Goal: Information Seeking & Learning: Check status

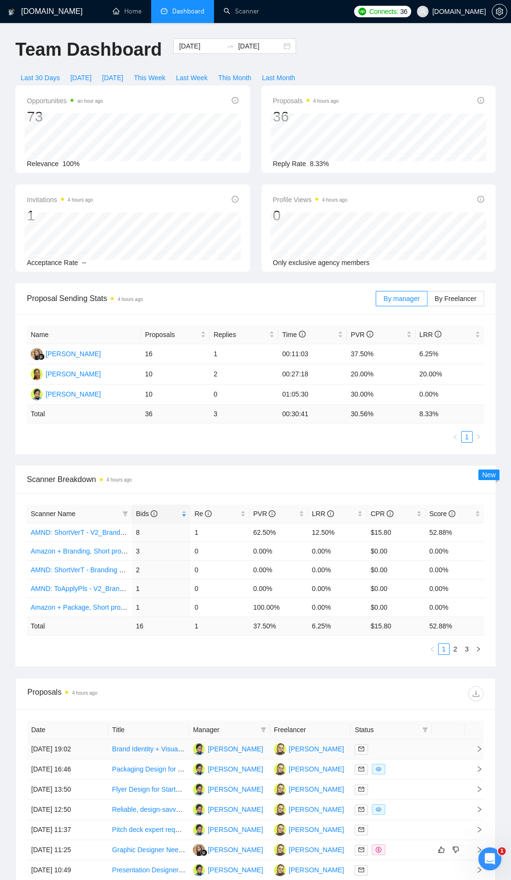
scroll to position [299, 0]
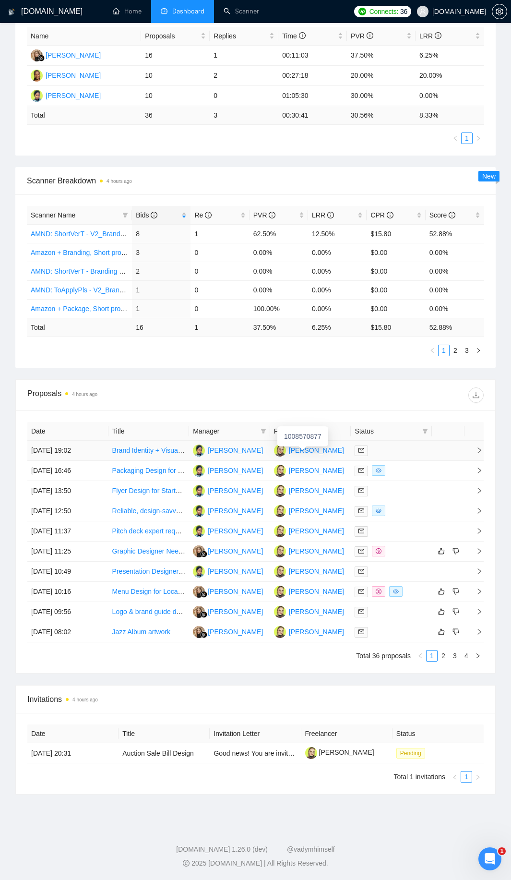
drag, startPoint x: 384, startPoint y: 86, endPoint x: 302, endPoint y: 452, distance: 375.5
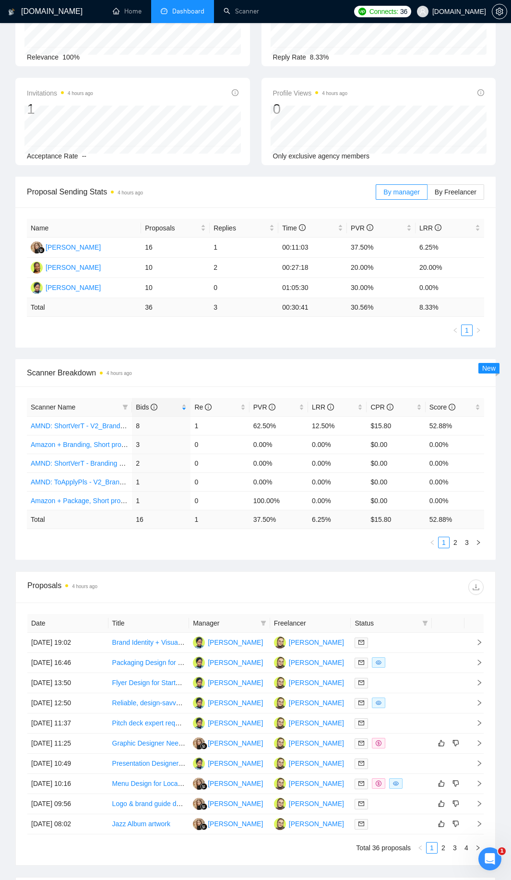
scroll to position [0, 0]
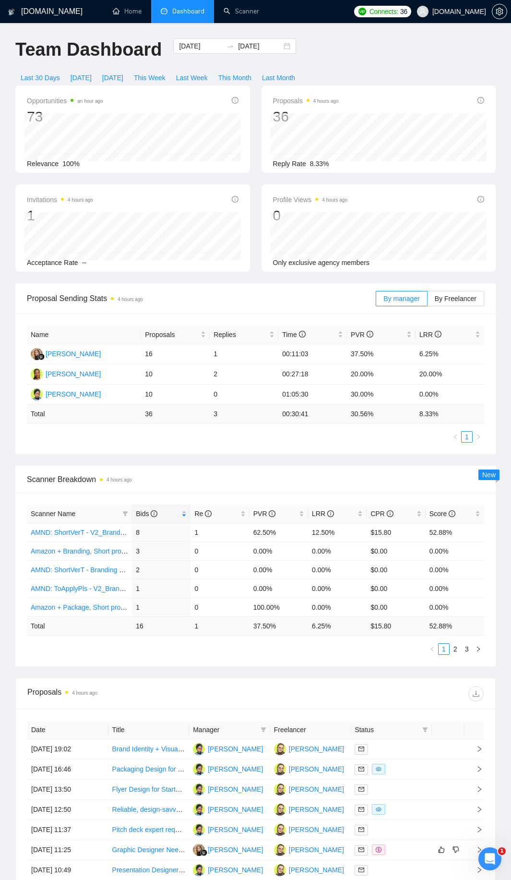
drag, startPoint x: 349, startPoint y: 556, endPoint x: 213, endPoint y: 279, distance: 307.5
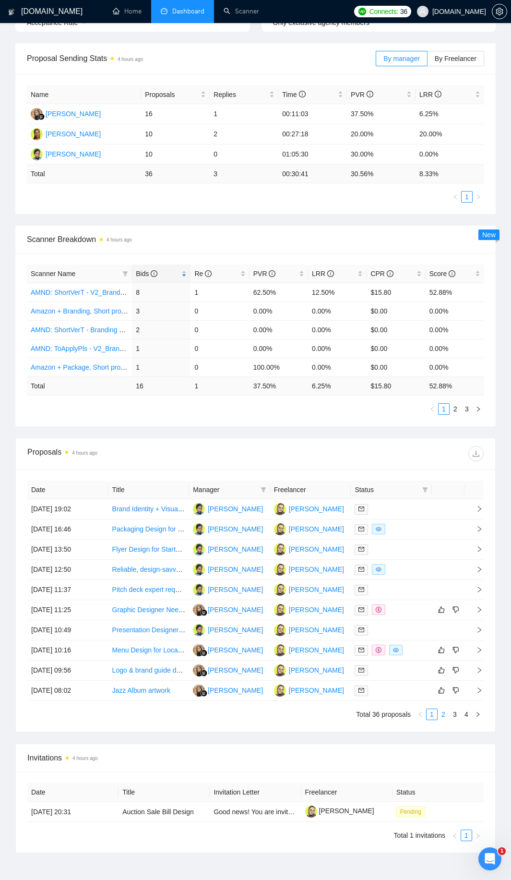
click at [443, 716] on link "2" at bounding box center [443, 714] width 11 height 11
click at [458, 715] on link "3" at bounding box center [455, 714] width 11 height 11
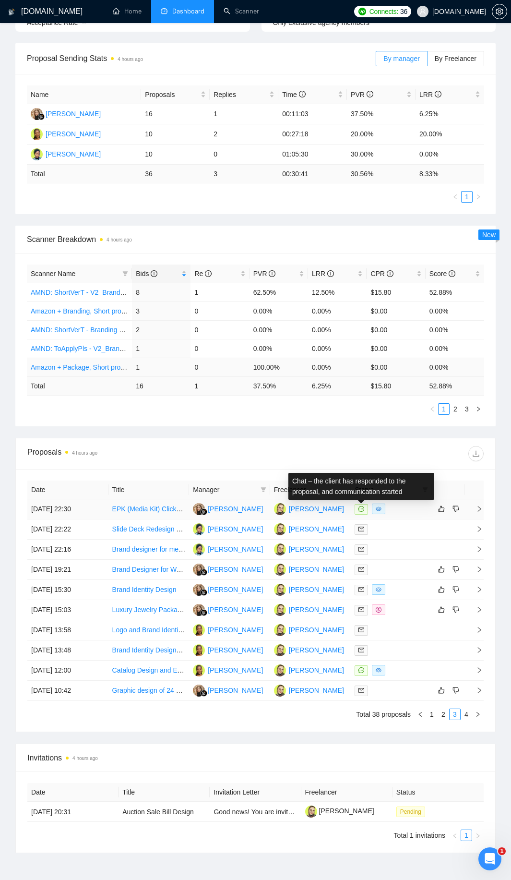
scroll to position [0, 0]
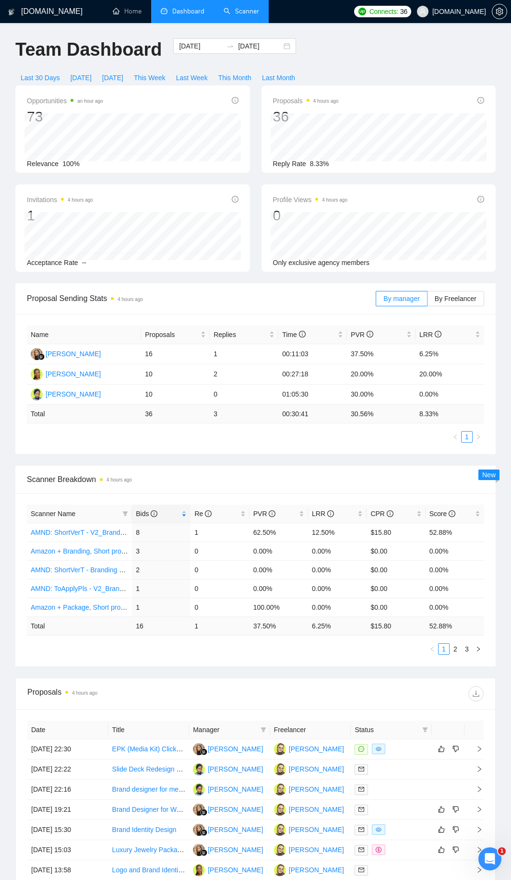
click at [233, 12] on link "Scanner" at bounding box center [242, 11] width 36 height 8
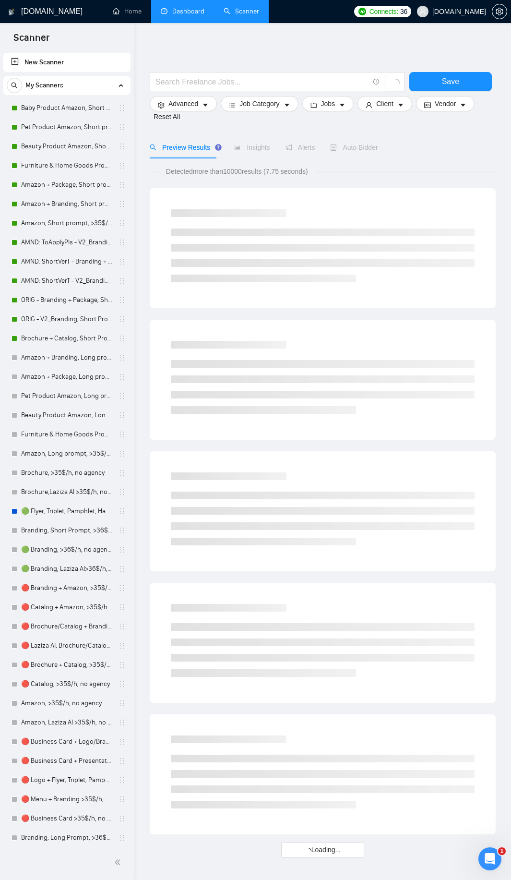
click at [191, 15] on link "Dashboard" at bounding box center [183, 11] width 44 height 8
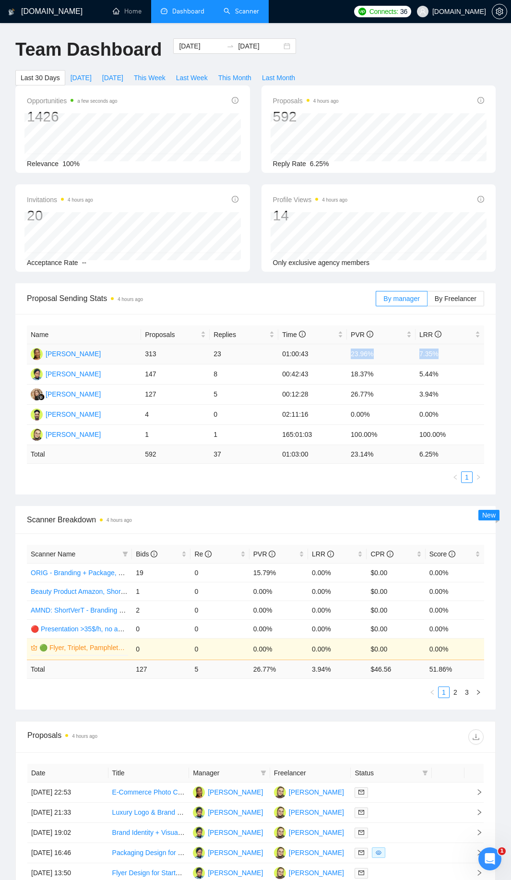
drag, startPoint x: 361, startPoint y: 345, endPoint x: 452, endPoint y: 349, distance: 91.3
click at [452, 349] on tr "[PERSON_NAME] 313 23 01:00:43 23.96% 7.35%" at bounding box center [256, 354] width 458 height 20
click at [452, 349] on td "7.35%" at bounding box center [450, 354] width 69 height 20
drag, startPoint x: 457, startPoint y: 352, endPoint x: 144, endPoint y: 352, distance: 312.6
click at [144, 352] on tr "[PERSON_NAME] 313 23 01:00:43 23.96% 7.35%" at bounding box center [256, 354] width 458 height 20
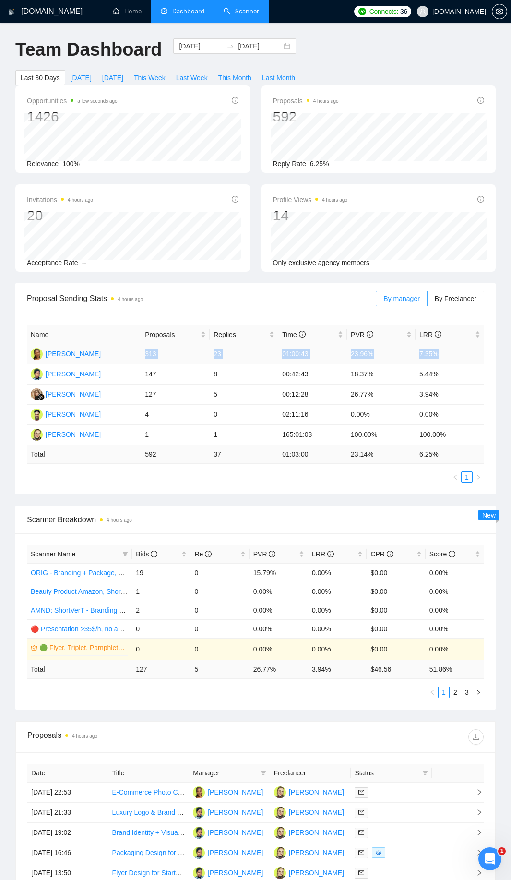
click at [144, 352] on td "313" at bounding box center [175, 354] width 69 height 20
drag, startPoint x: 144, startPoint y: 352, endPoint x: 437, endPoint y: 351, distance: 292.4
click at [437, 351] on tr "[PERSON_NAME] 313 23 01:00:43 23.96% 7.35%" at bounding box center [256, 354] width 458 height 20
click at [447, 374] on td "5.44%" at bounding box center [450, 374] width 69 height 20
drag, startPoint x: 455, startPoint y: 375, endPoint x: 139, endPoint y: 371, distance: 315.5
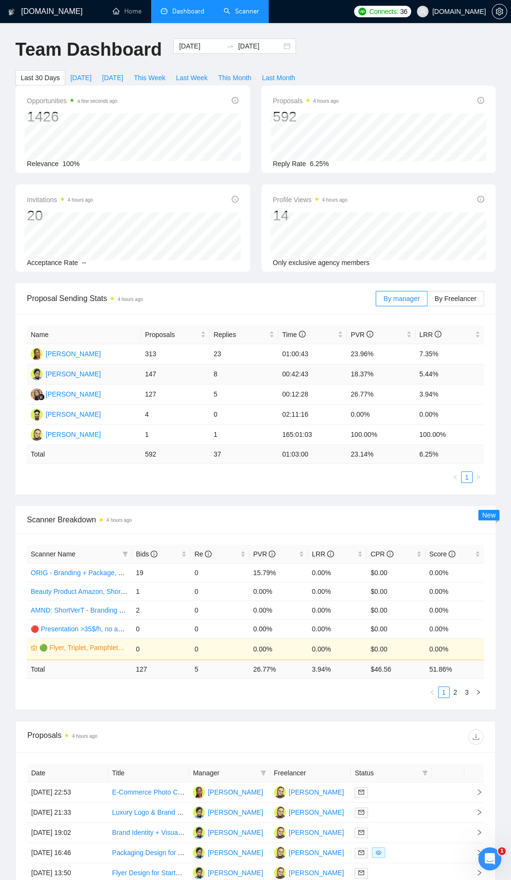
click at [139, 372] on tr "[PERSON_NAME] 147 8 00:42:43 18.37% 5.44%" at bounding box center [256, 374] width 458 height 20
click at [139, 371] on td "[PERSON_NAME]" at bounding box center [84, 374] width 114 height 20
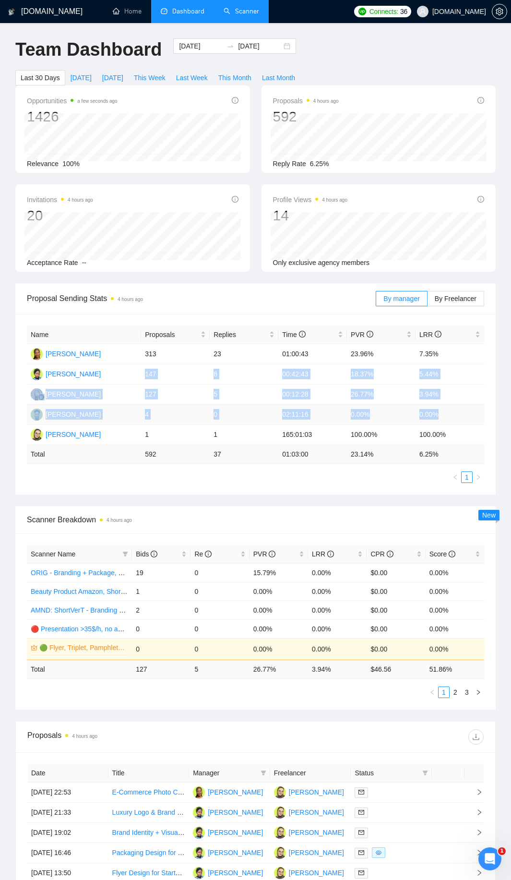
drag, startPoint x: 142, startPoint y: 369, endPoint x: 469, endPoint y: 415, distance: 330.3
click at [469, 415] on tbody "[PERSON_NAME] 313 23 01:00:43 23.96% 7.35% [PERSON_NAME] 147 8 00:42:43 18.37% …" at bounding box center [256, 394] width 458 height 101
click at [469, 415] on td "0.00%" at bounding box center [450, 415] width 69 height 20
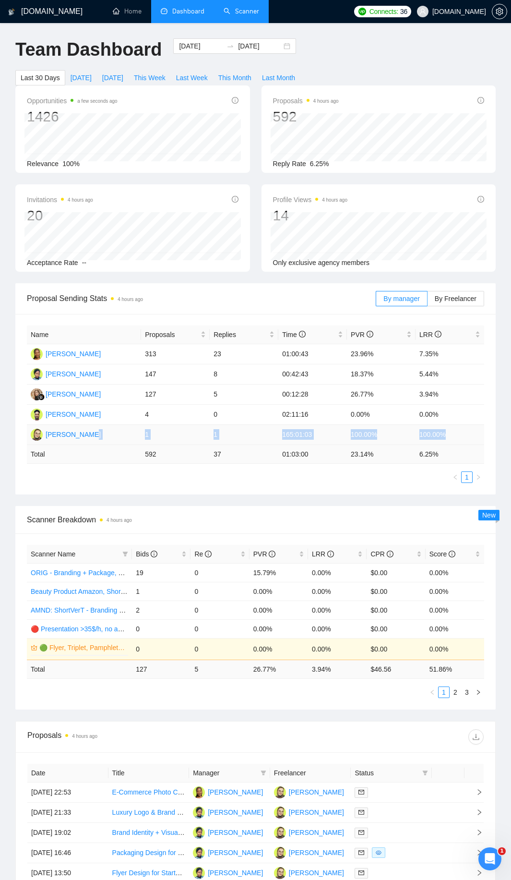
drag, startPoint x: 451, startPoint y: 435, endPoint x: 139, endPoint y: 434, distance: 312.1
click at [139, 434] on tr "[PERSON_NAME] 1 1 165:01:03 100.00% 100.00%" at bounding box center [256, 435] width 458 height 20
drag, startPoint x: 177, startPoint y: 411, endPoint x: 464, endPoint y: 420, distance: 287.3
click at [464, 420] on tr "[PERSON_NAME] 4 0 02:11:16 0.00% 0.00%" at bounding box center [256, 415] width 458 height 20
drag, startPoint x: 454, startPoint y: 396, endPoint x: 148, endPoint y: 394, distance: 305.9
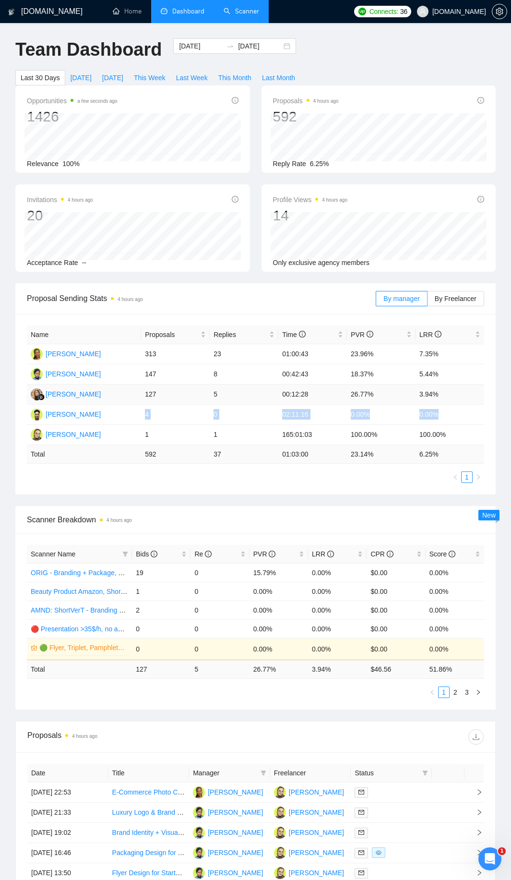
click at [130, 397] on tr "[PERSON_NAME] 127 5 00:12:28 26.77% 3.94%" at bounding box center [256, 395] width 458 height 20
click at [242, 49] on input "[DATE]" at bounding box center [260, 46] width 44 height 11
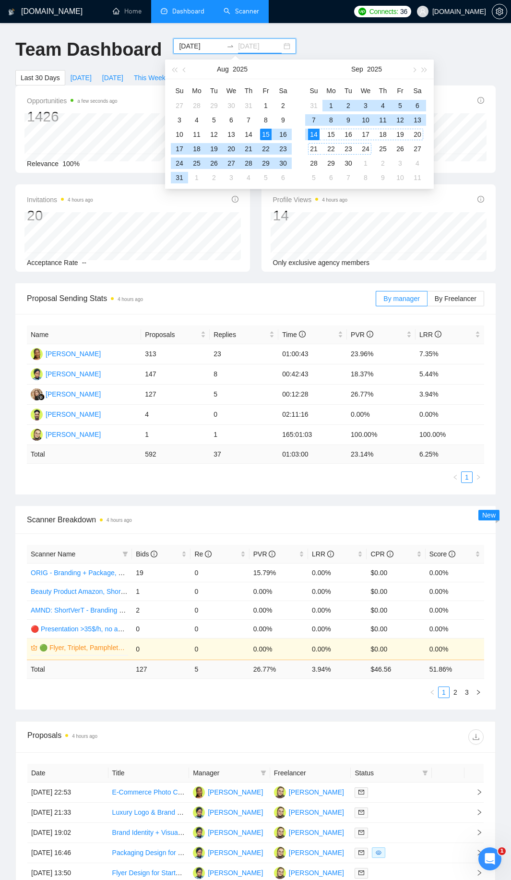
type input "[DATE]"
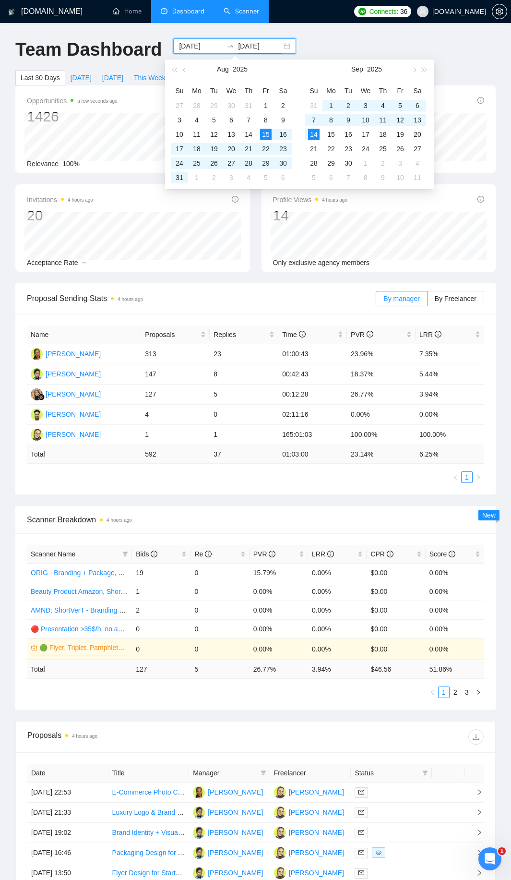
click at [197, 43] on input "[DATE]" at bounding box center [201, 46] width 44 height 11
click at [382, 121] on div "11" at bounding box center [383, 120] width 12 height 12
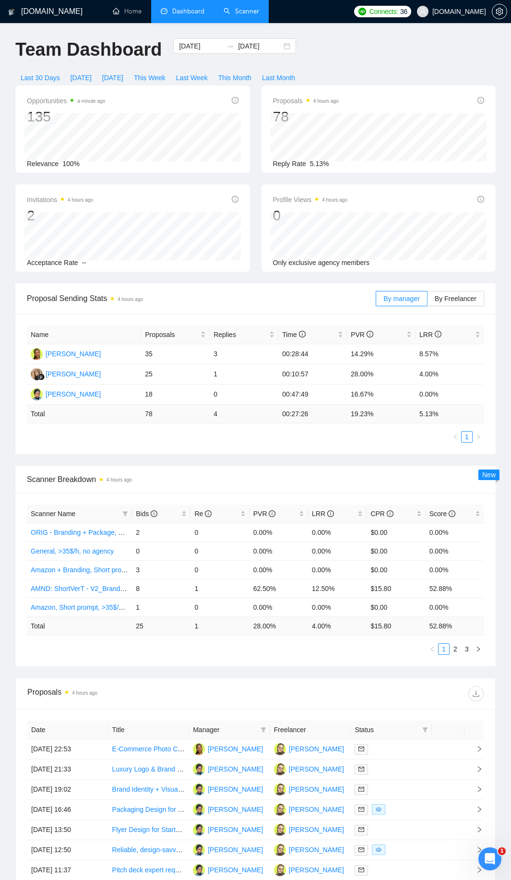
click at [390, 60] on div "Team Dashboard [DATE] [DATE] Last 30 Days [DATE] [DATE] This Week Last Week Thi…" at bounding box center [256, 61] width 492 height 47
drag, startPoint x: 165, startPoint y: 377, endPoint x: 288, endPoint y: 392, distance: 123.9
click at [240, 377] on tr "[PERSON_NAME] 25 1 00:10:57 28.00% 4.00%" at bounding box center [256, 374] width 458 height 20
drag, startPoint x: 346, startPoint y: 372, endPoint x: 447, endPoint y: 375, distance: 100.4
click at [447, 375] on tr "[PERSON_NAME] 25 1 00:10:57 28.00% 4.00%" at bounding box center [256, 374] width 458 height 20
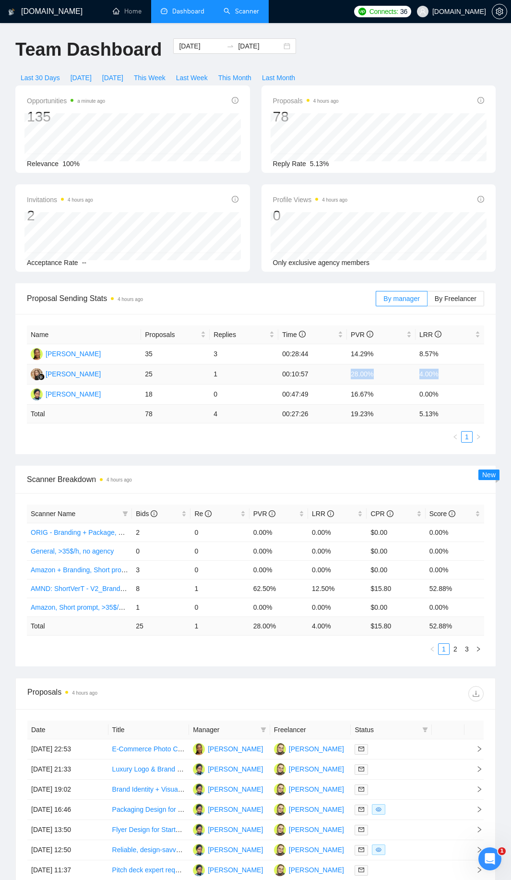
click at [447, 375] on td "4.00%" at bounding box center [450, 374] width 69 height 20
click at [199, 44] on input "[DATE]" at bounding box center [201, 46] width 44 height 11
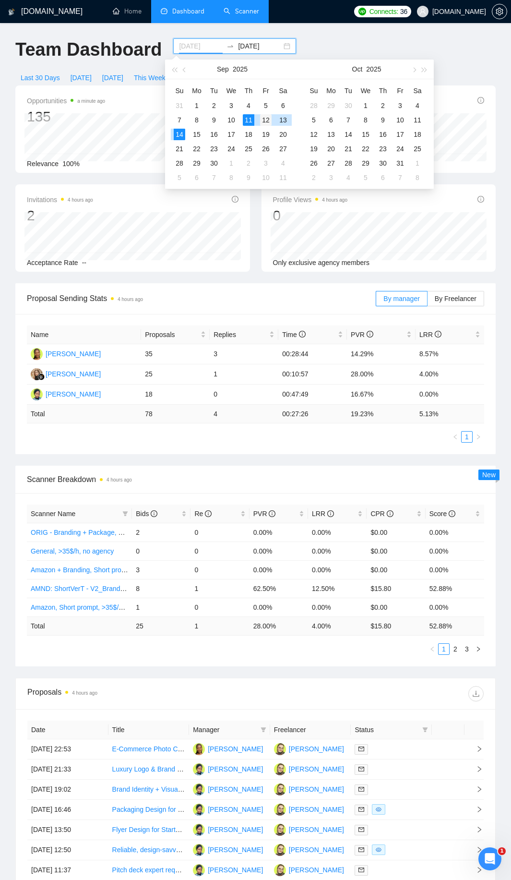
type input "[DATE]"
click at [267, 121] on div "12" at bounding box center [266, 120] width 12 height 12
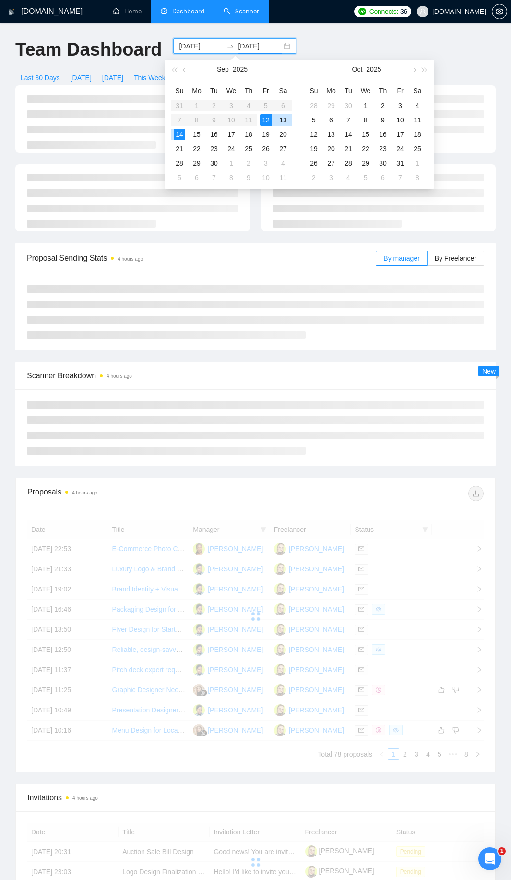
type input "[DATE]"
